Goal: Information Seeking & Learning: Compare options

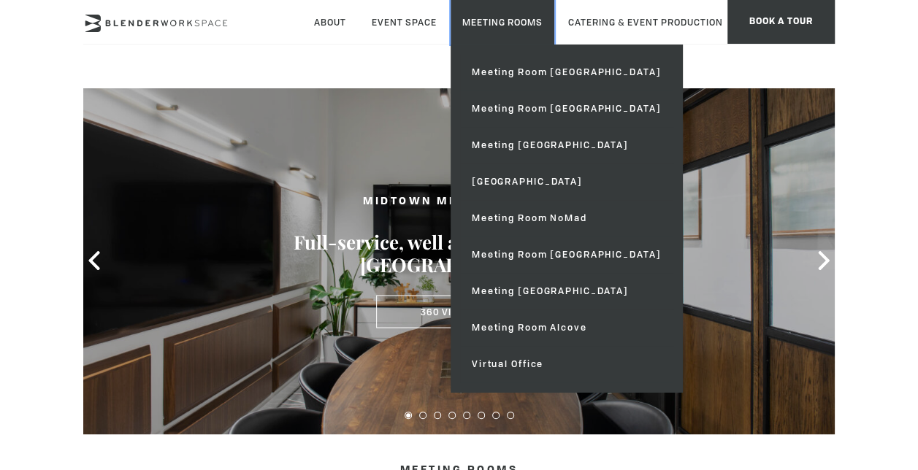
click at [495, 6] on link "Meeting Rooms" at bounding box center [503, 22] width 104 height 45
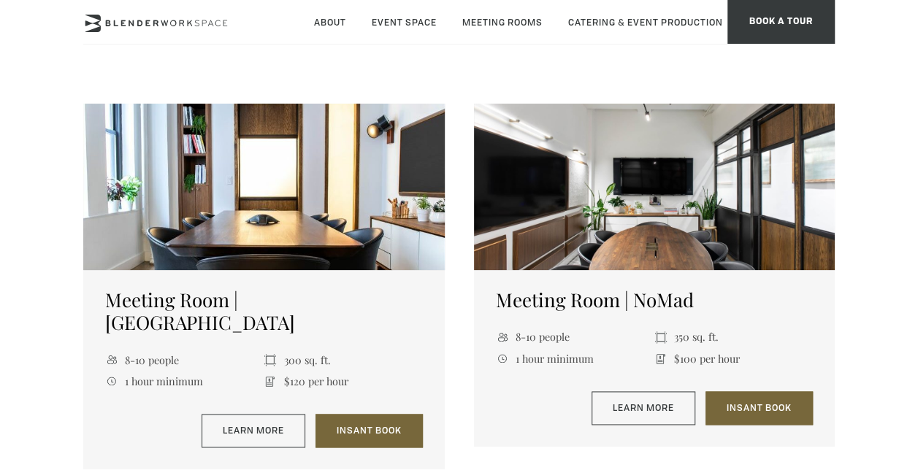
scroll to position [803, 0]
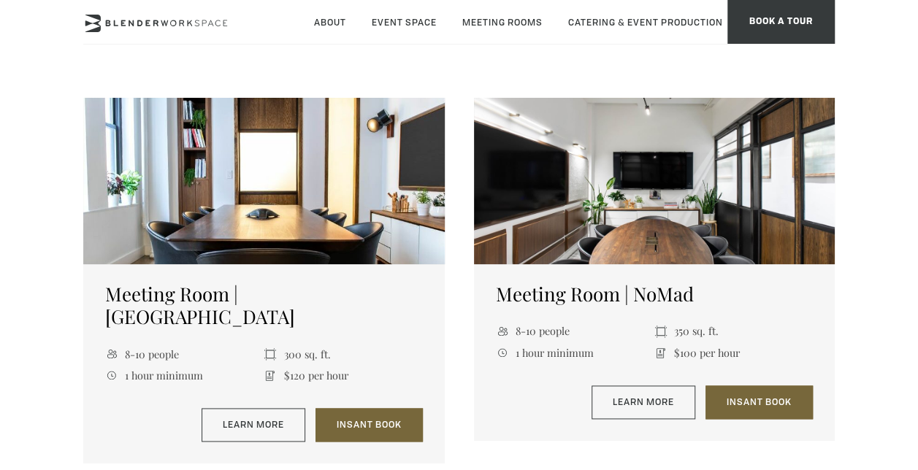
click at [633, 283] on h5 "Meeting Room | NoMad" at bounding box center [655, 294] width 318 height 23
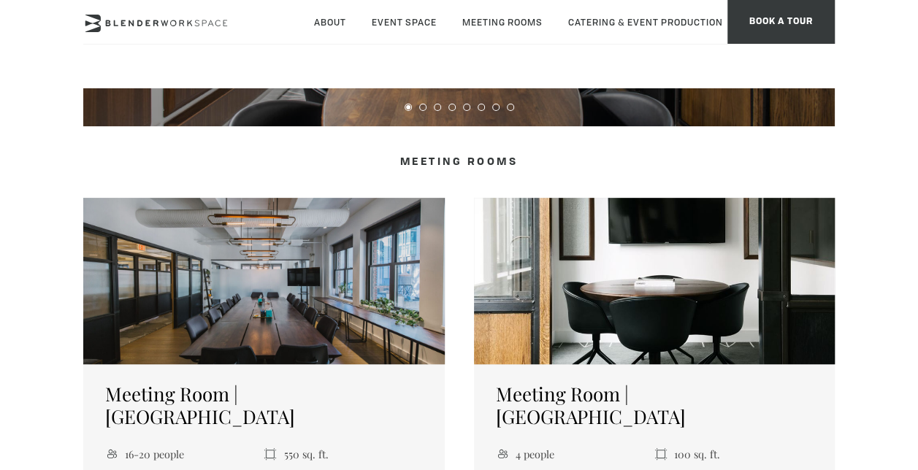
scroll to position [438, 0]
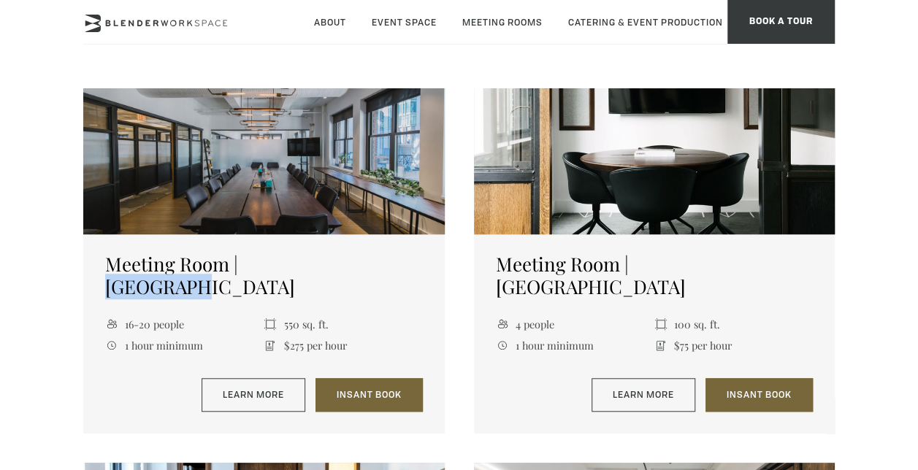
drag, startPoint x: 327, startPoint y: 270, endPoint x: 240, endPoint y: 272, distance: 87.7
click at [240, 272] on h5 "Meeting Room | [GEOGRAPHIC_DATA]" at bounding box center [264, 275] width 318 height 45
copy h5 "[GEOGRAPHIC_DATA]"
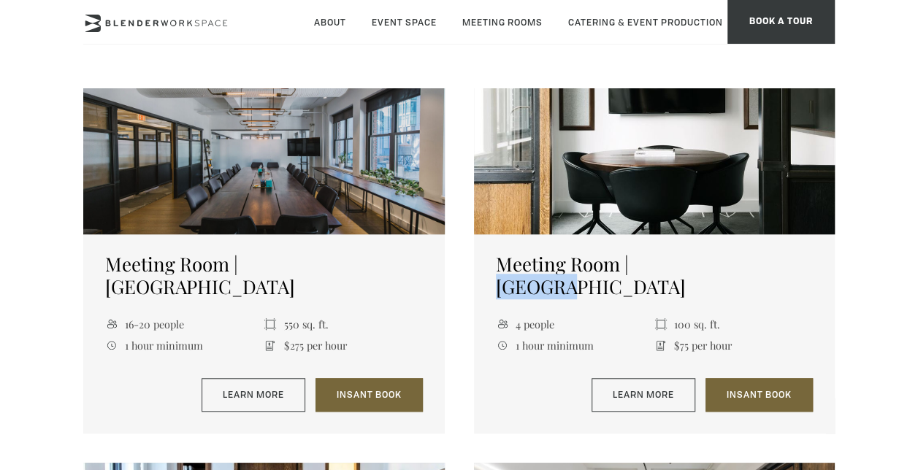
drag, startPoint x: 707, startPoint y: 269, endPoint x: 639, endPoint y: 269, distance: 67.9
click at [639, 269] on h5 "Meeting Room | [GEOGRAPHIC_DATA]" at bounding box center [655, 275] width 318 height 45
copy h5 "[GEOGRAPHIC_DATA]"
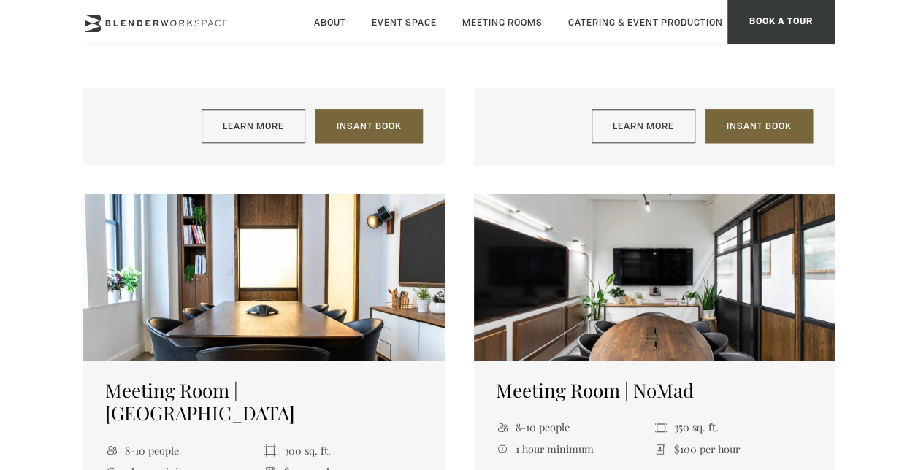
scroll to position [876, 0]
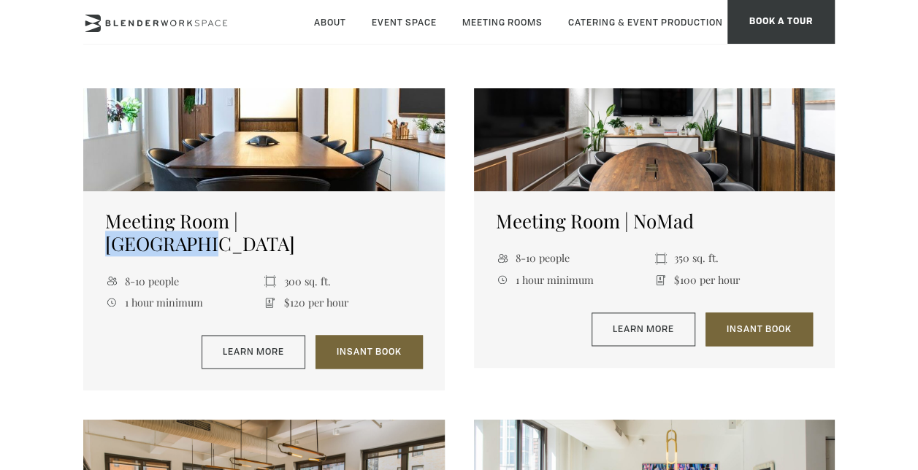
drag, startPoint x: 335, startPoint y: 202, endPoint x: 242, endPoint y: 206, distance: 92.1
click at [242, 210] on h5 "Meeting Room | [GEOGRAPHIC_DATA]" at bounding box center [264, 232] width 318 height 45
copy h5 "[GEOGRAPHIC_DATA]"
click at [774, 191] on div "Meeting Room | NoMad 8-10 people 350 sq. ft. 1 hour minimum $100 per hour Learn…" at bounding box center [655, 279] width 362 height 177
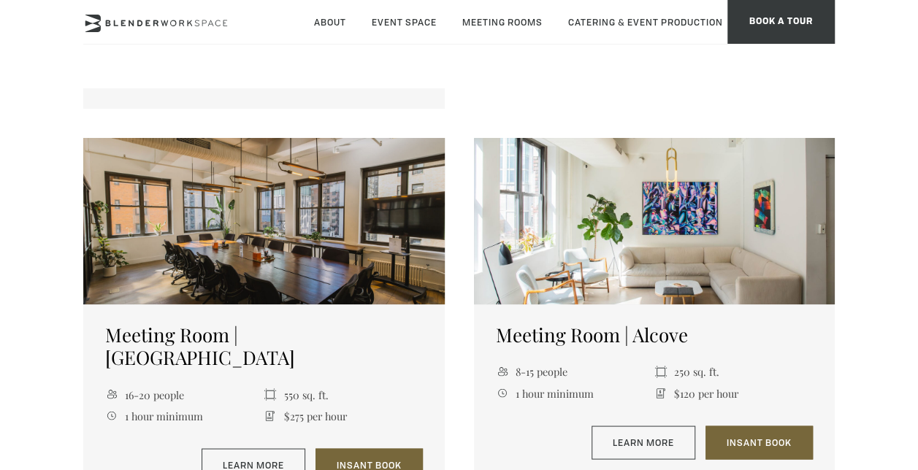
scroll to position [1242, 0]
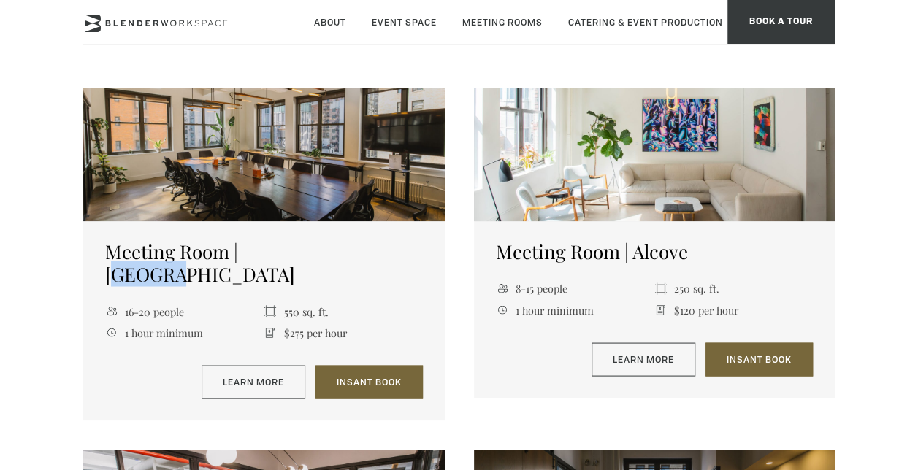
drag, startPoint x: 304, startPoint y: 206, endPoint x: 248, endPoint y: 209, distance: 55.6
click at [248, 240] on h5 "Meeting Room | [GEOGRAPHIC_DATA]" at bounding box center [264, 262] width 318 height 45
drag, startPoint x: 248, startPoint y: 209, endPoint x: 316, endPoint y: 212, distance: 68.0
click at [316, 240] on h5 "Meeting Room | [GEOGRAPHIC_DATA]" at bounding box center [264, 262] width 318 height 45
drag, startPoint x: 313, startPoint y: 209, endPoint x: 242, endPoint y: 210, distance: 70.1
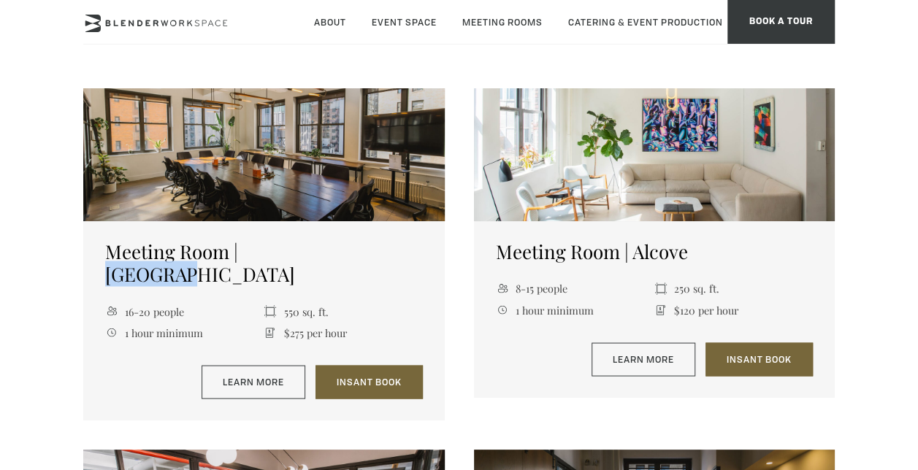
click at [242, 240] on h5 "Meeting Room | [GEOGRAPHIC_DATA]" at bounding box center [264, 262] width 318 height 45
copy h5 "Flatiron"
click at [652, 240] on h5 "Meeting Room | Alcove" at bounding box center [655, 251] width 318 height 23
copy h5 "Alcove"
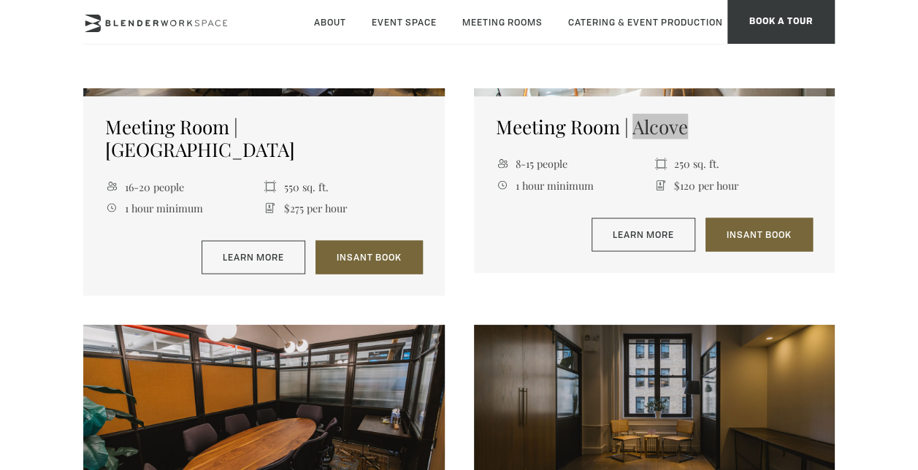
scroll to position [1534, 0]
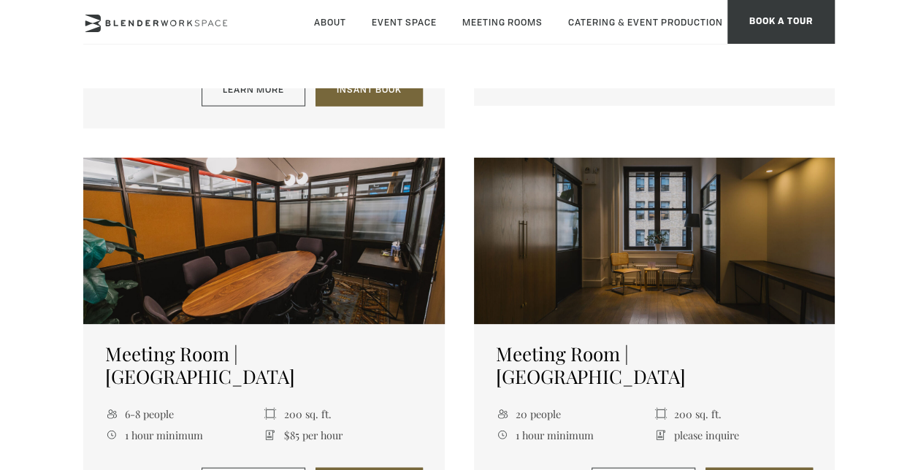
click at [684, 343] on h5 "Meeting Room | [GEOGRAPHIC_DATA]" at bounding box center [655, 365] width 318 height 45
click at [317, 343] on h5 "Meeting Room | [GEOGRAPHIC_DATA]" at bounding box center [264, 365] width 318 height 45
click at [307, 343] on h5 "Meeting Room | [GEOGRAPHIC_DATA]" at bounding box center [264, 365] width 318 height 45
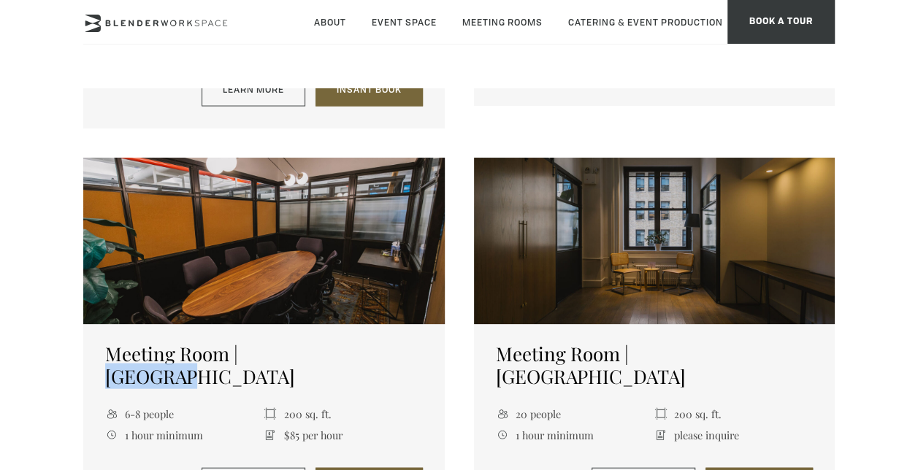
copy h5 "Broadway"
